Goal: Transaction & Acquisition: Book appointment/travel/reservation

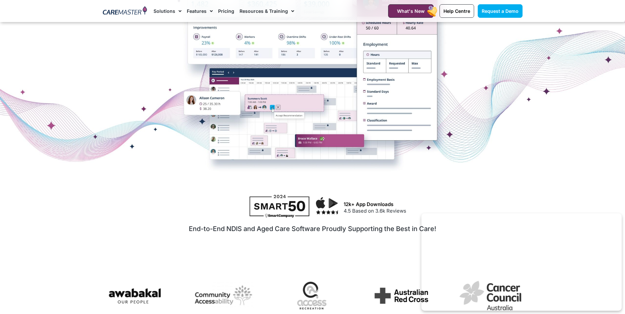
scroll to position [330, 0]
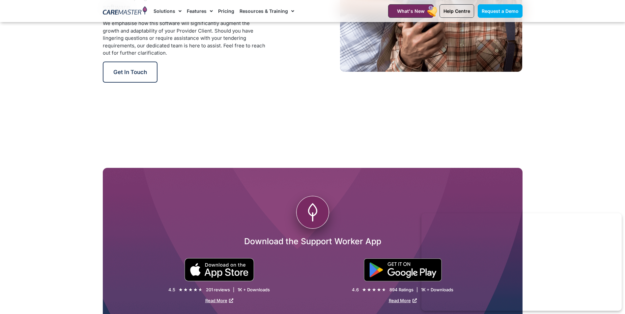
scroll to position [1120, 0]
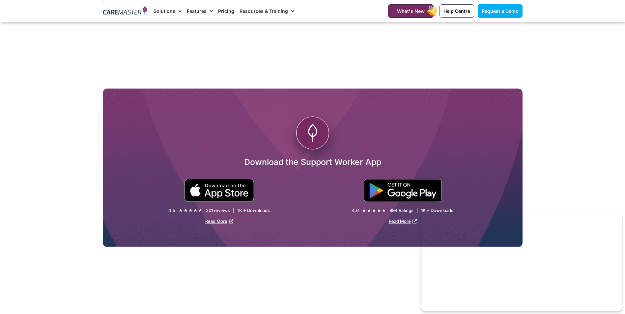
click at [311, 141] on circle at bounding box center [312, 133] width 33 height 33
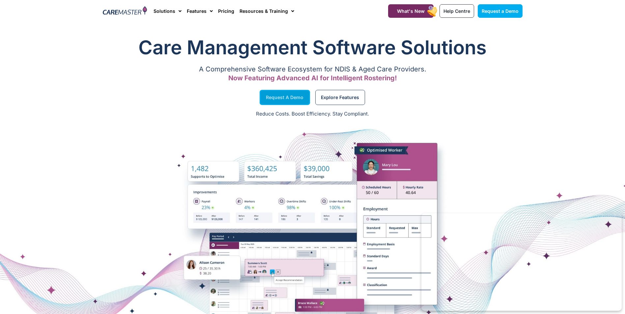
click at [298, 90] on link "Request a Demo" at bounding box center [285, 97] width 50 height 15
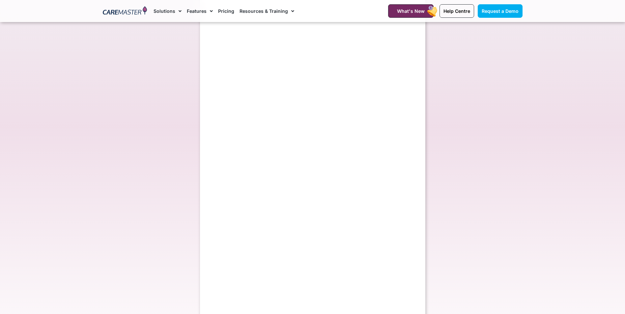
select select "**"
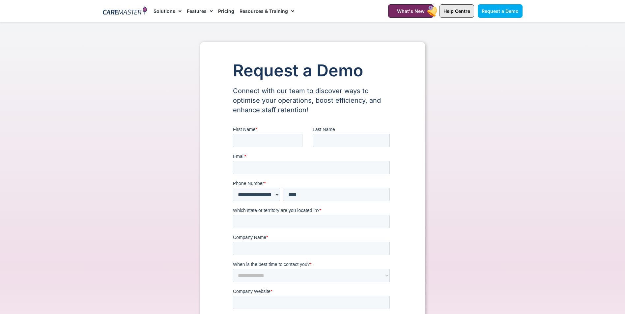
click at [468, 11] on span "Help Centre" at bounding box center [457, 11] width 27 height 6
